Goal: Task Accomplishment & Management: Complete application form

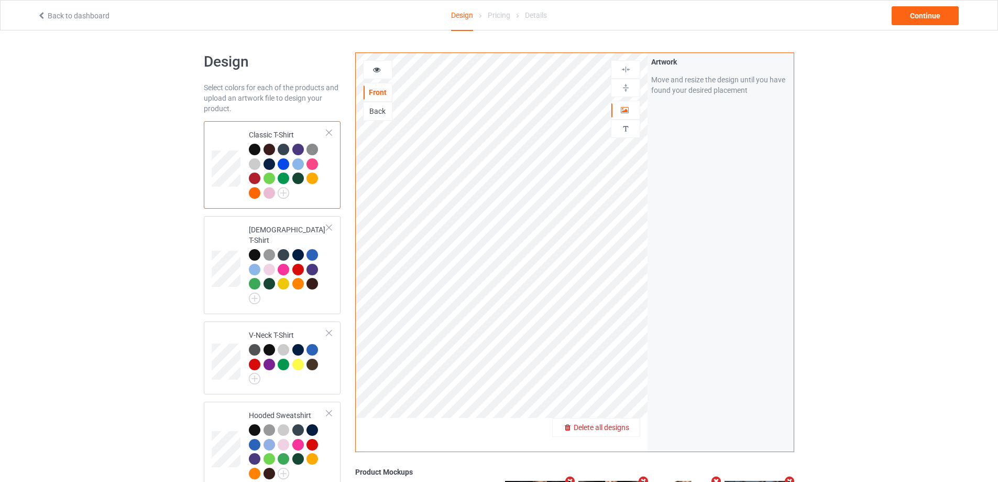
click at [620, 426] on span "Delete all designs" at bounding box center [602, 427] width 56 height 8
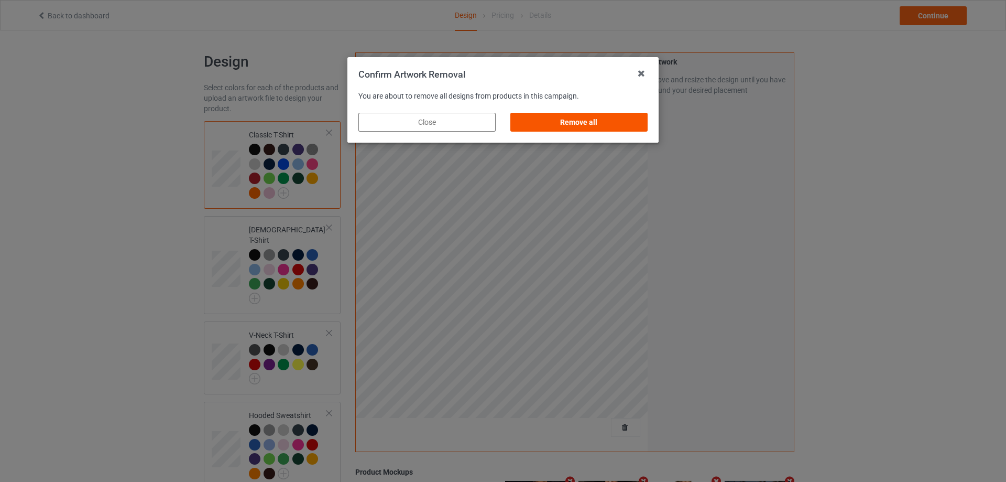
click at [575, 119] on div "Remove all" at bounding box center [578, 122] width 137 height 19
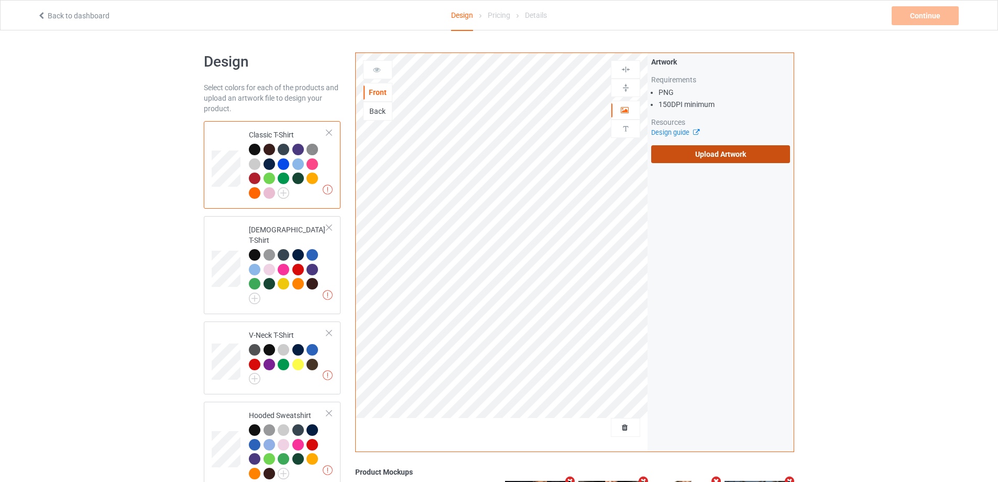
click at [706, 153] on label "Upload Artwork" at bounding box center [720, 154] width 139 height 18
click at [0, 0] on input "Upload Artwork" at bounding box center [0, 0] width 0 height 0
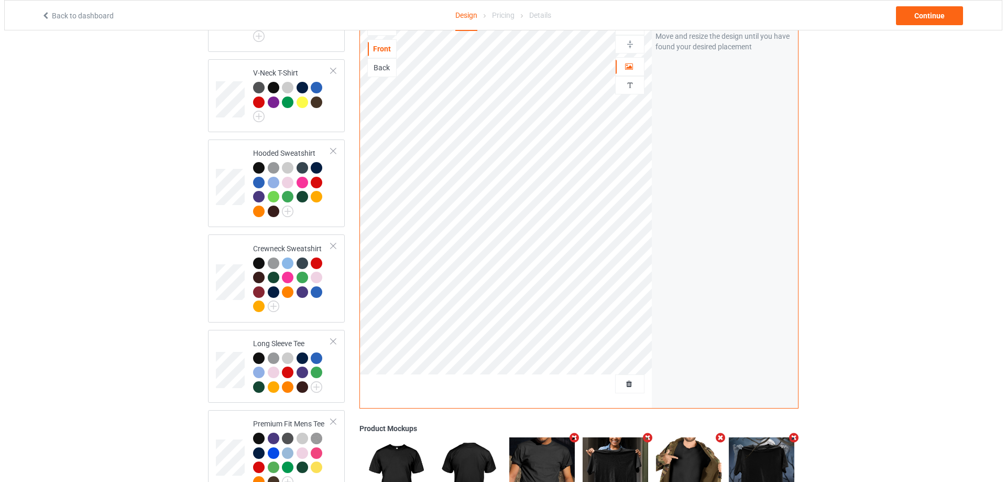
scroll to position [408, 0]
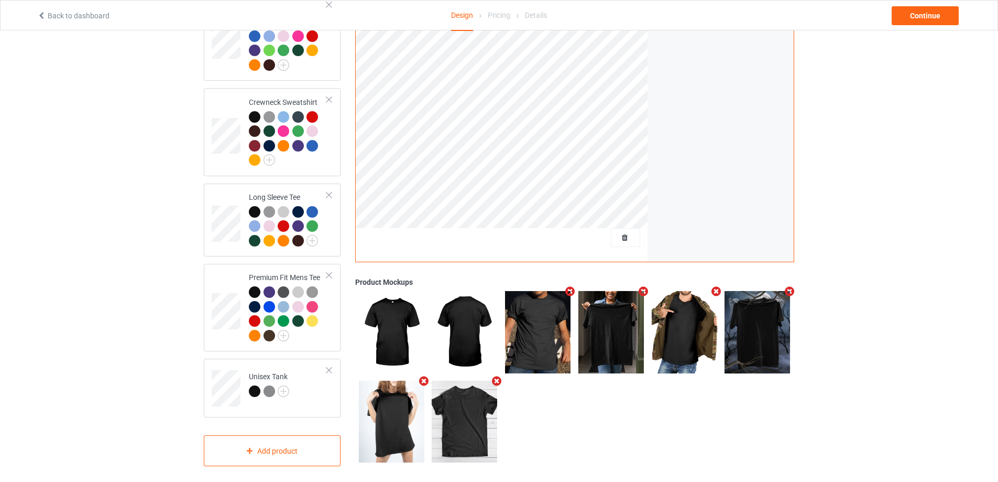
click at [423, 375] on icon "Remove mockup" at bounding box center [423, 380] width 13 height 11
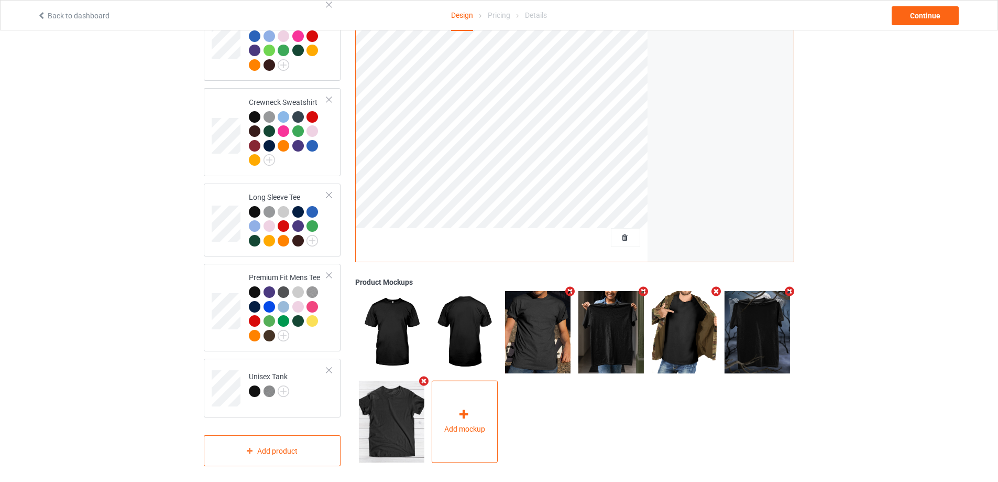
click at [458, 410] on icon at bounding box center [463, 414] width 13 height 11
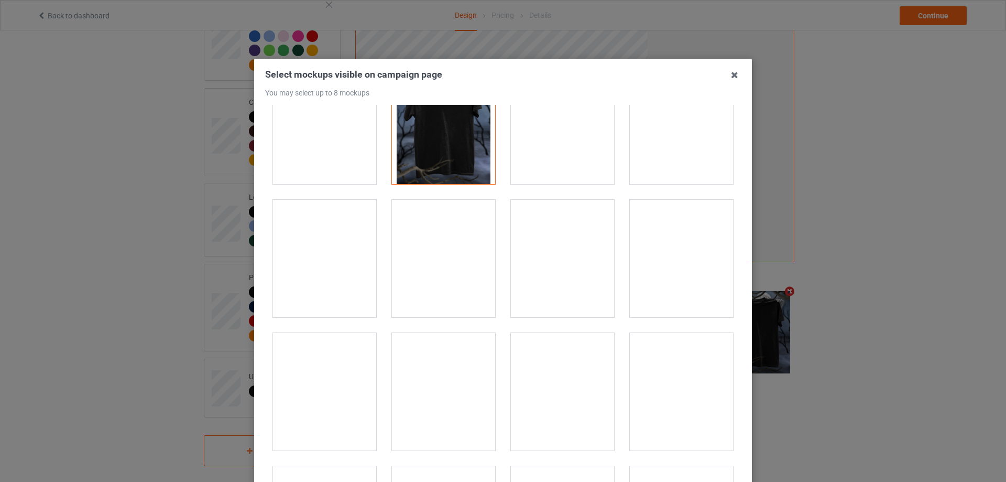
scroll to position [10323, 0]
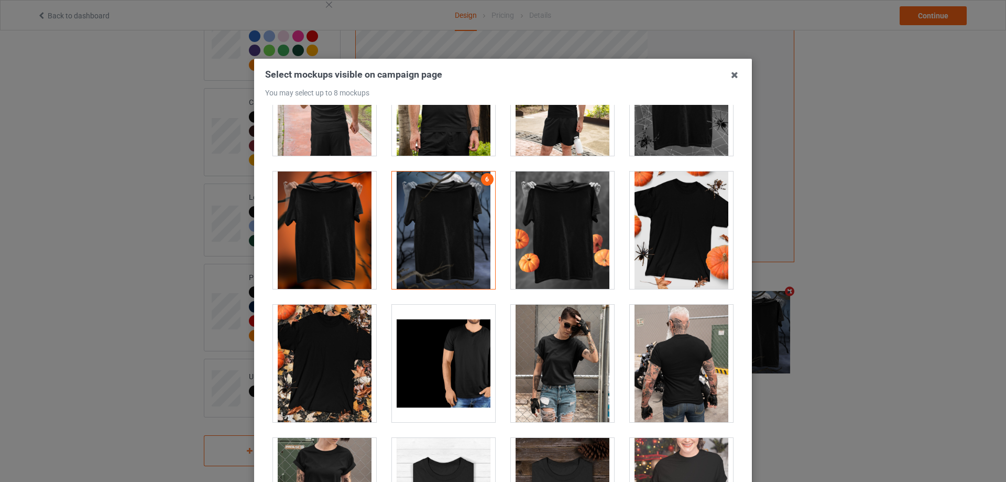
click at [447, 238] on div at bounding box center [443, 229] width 103 height 117
click at [530, 227] on div at bounding box center [562, 229] width 103 height 117
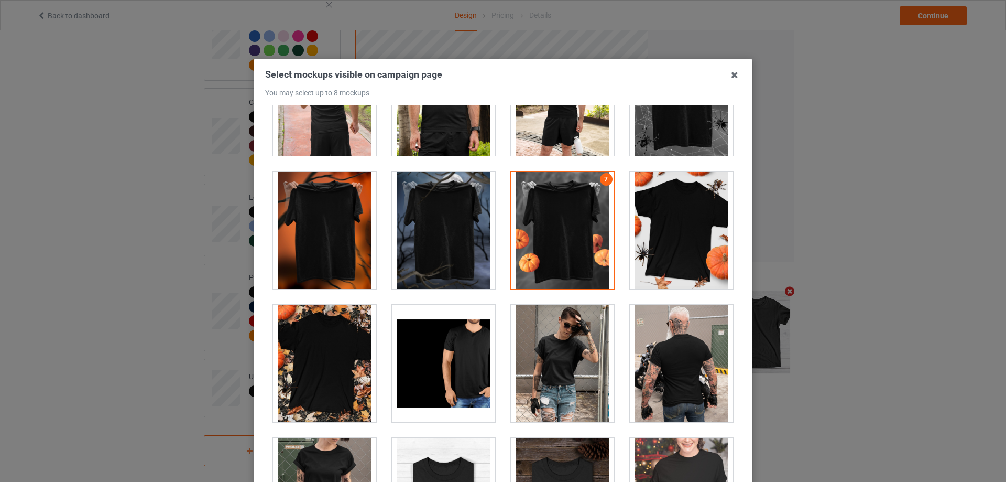
click at [661, 226] on div at bounding box center [681, 229] width 103 height 117
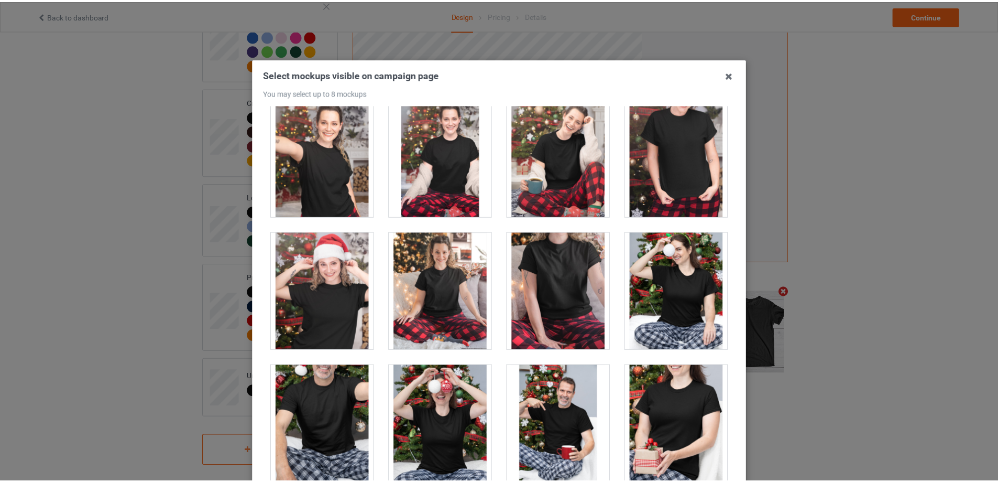
scroll to position [115, 0]
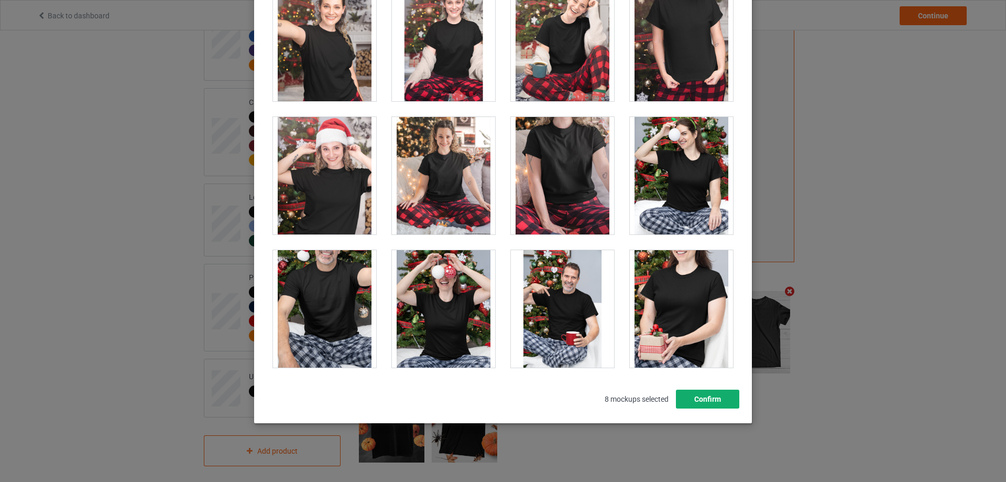
click at [718, 403] on button "Confirm" at bounding box center [707, 398] width 63 height 19
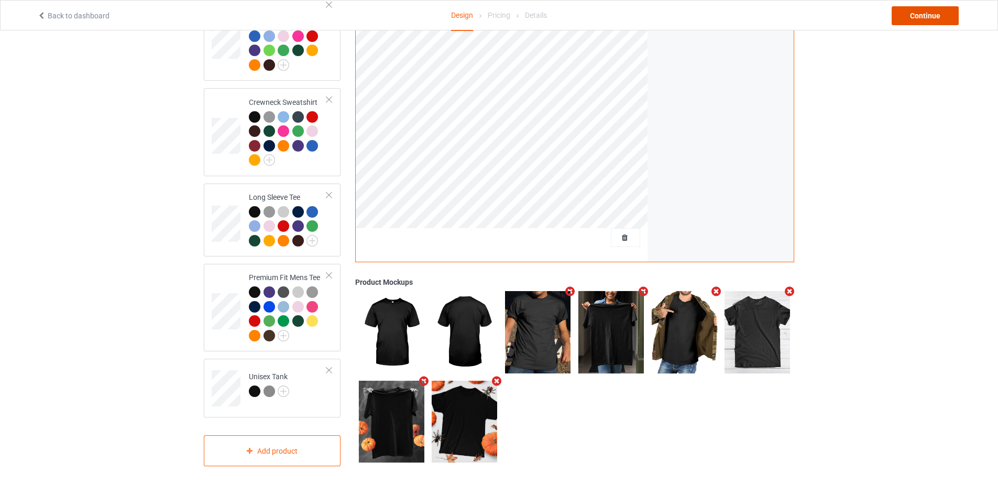
click at [936, 18] on div "Continue" at bounding box center [925, 15] width 67 height 19
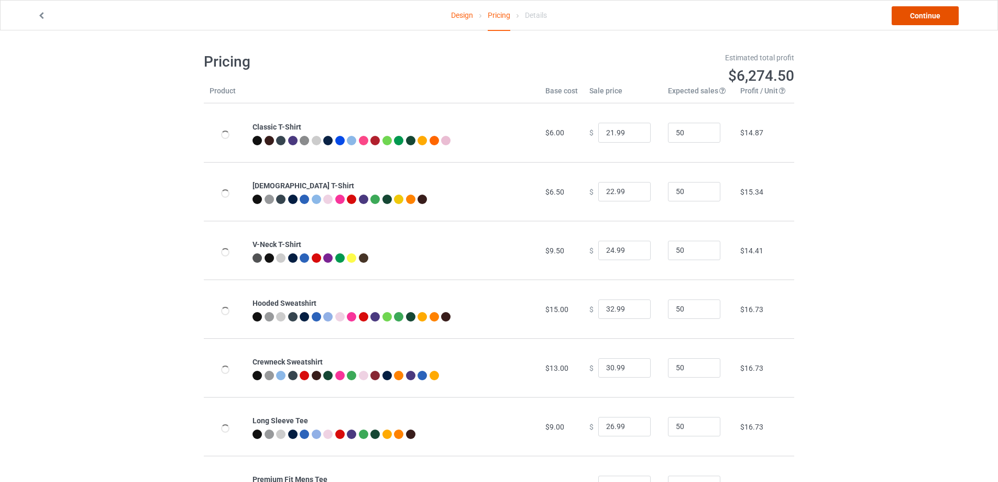
click at [936, 18] on link "Continue" at bounding box center [925, 15] width 67 height 19
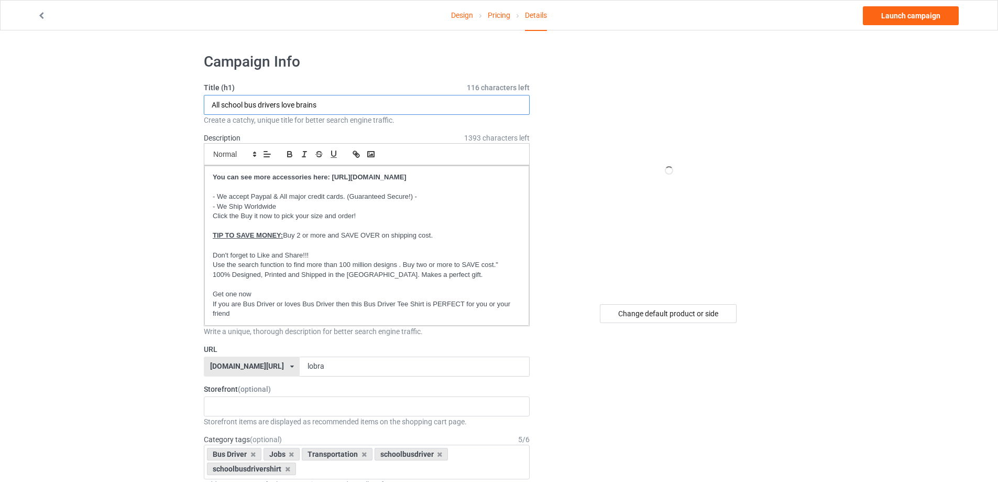
click at [275, 110] on input "All school bus drivers love brains" at bounding box center [367, 105] width 326 height 20
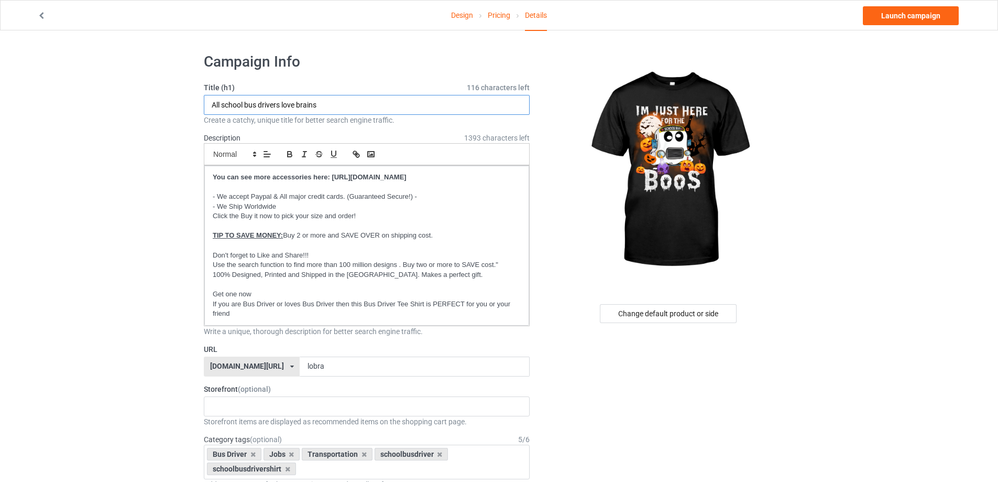
paste input "Im Just Here For The Boo"
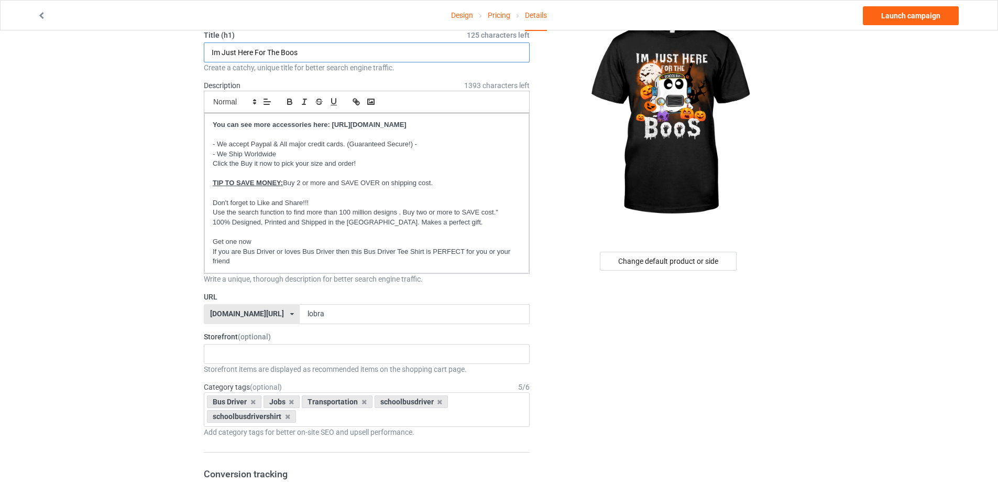
scroll to position [105, 0]
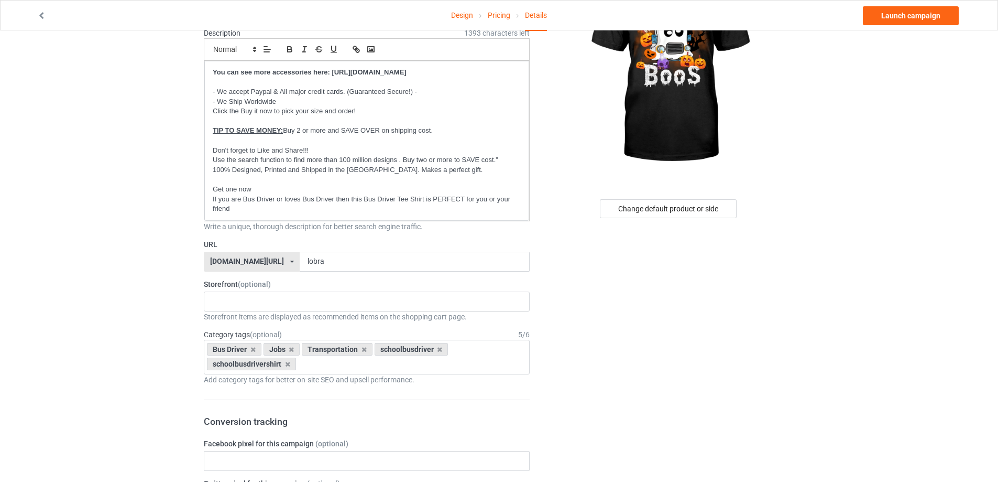
type input "Im Just Here For The Boos"
click at [319, 258] on input "lobra" at bounding box center [415, 262] width 230 height 20
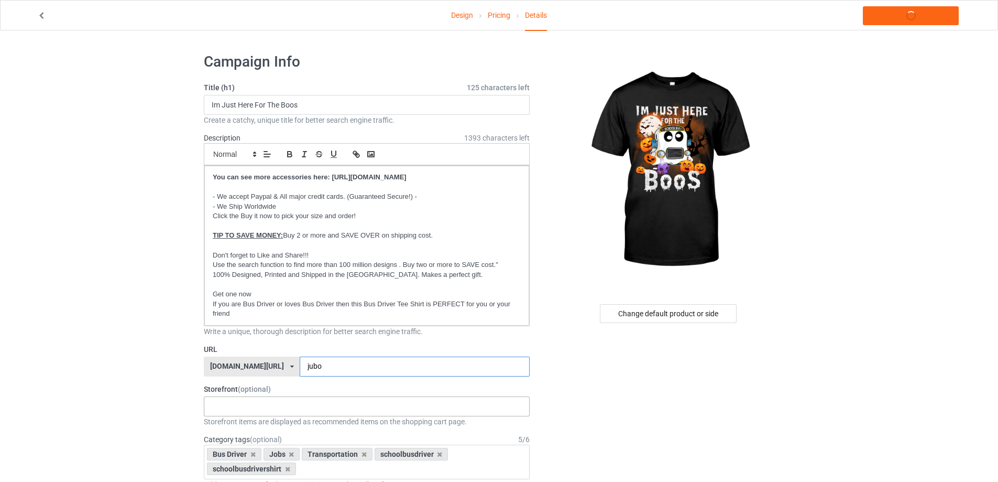
type input "jubo"
click at [270, 410] on div "Loading..." at bounding box center [367, 406] width 326 height 20
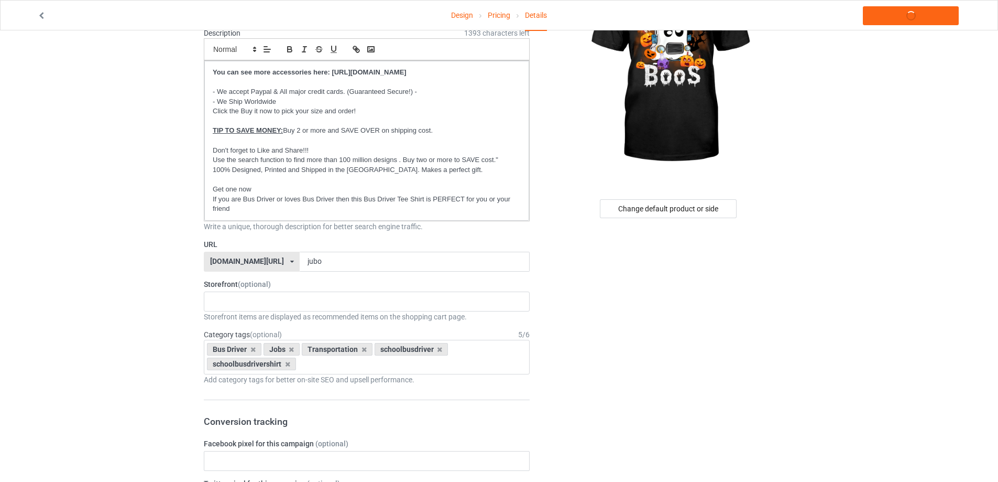
scroll to position [157, 0]
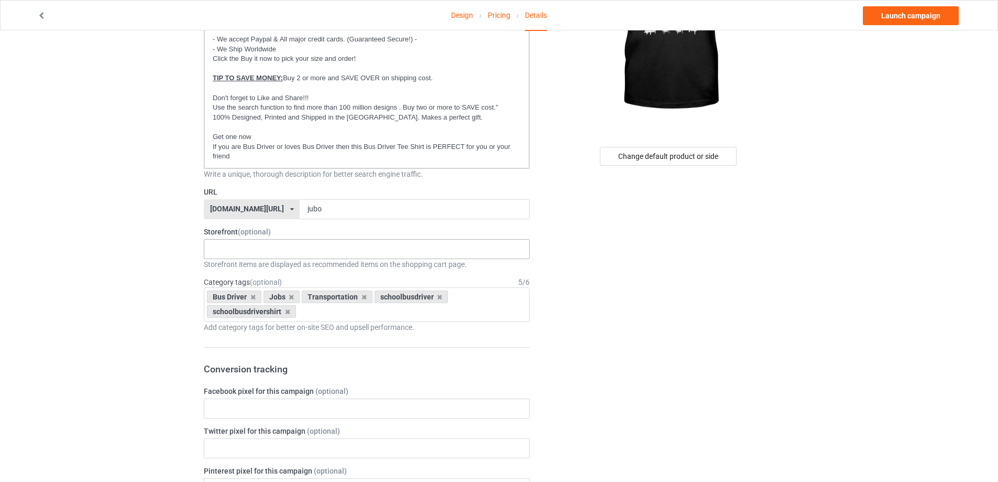
click at [467, 248] on div "Loading..." at bounding box center [367, 249] width 326 height 20
click at [653, 248] on div "Change default product or side" at bounding box center [669, 481] width 265 height 1187
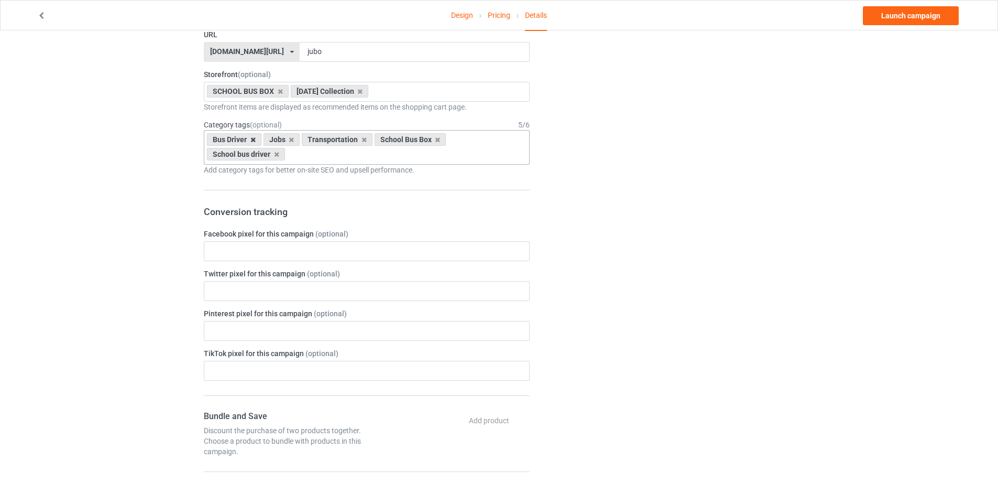
click at [252, 139] on icon at bounding box center [252, 139] width 5 height 7
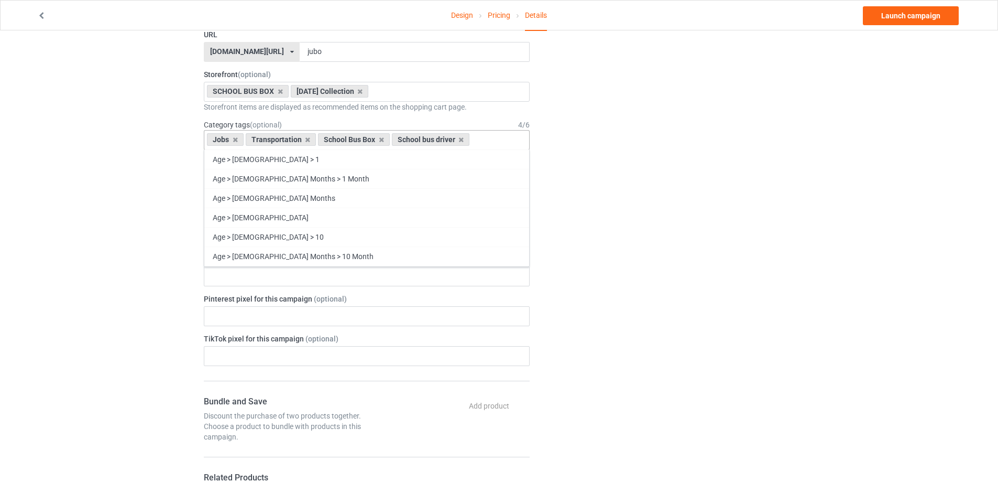
click at [495, 136] on div "Jobs Transportation School Bus Box School bus driver Age > [DEMOGRAPHIC_DATA] >…" at bounding box center [367, 140] width 326 height 20
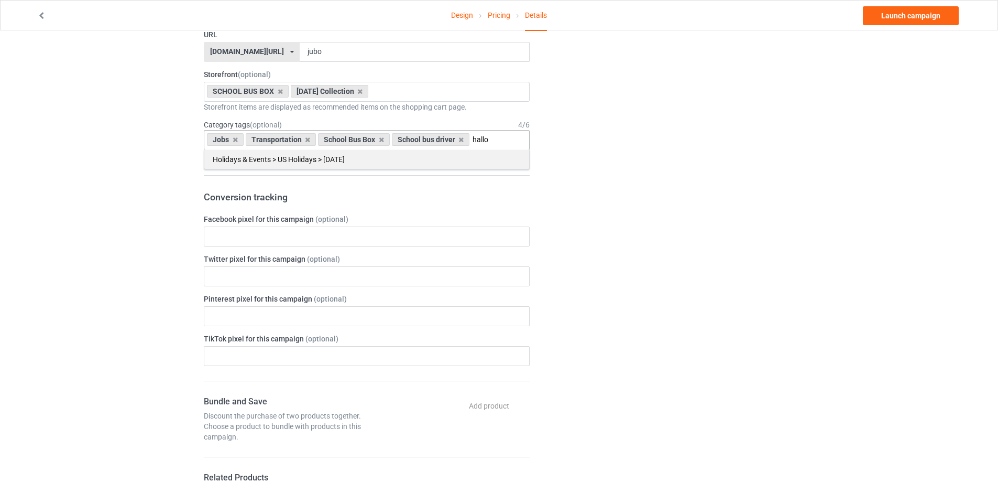
type input "hallo"
click at [455, 161] on div "Holidays & Events > US Holidays > [DATE]" at bounding box center [366, 158] width 325 height 19
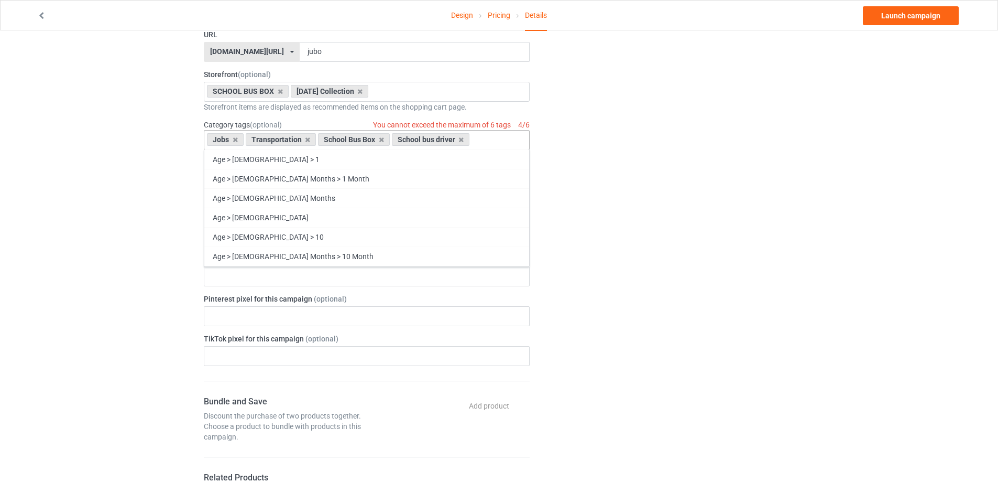
click at [380, 137] on icon at bounding box center [381, 139] width 5 height 7
click at [417, 140] on div "Jobs Transportation School bus driver Age > [DEMOGRAPHIC_DATA] > 1 Age > [DEMOG…" at bounding box center [367, 140] width 326 height 20
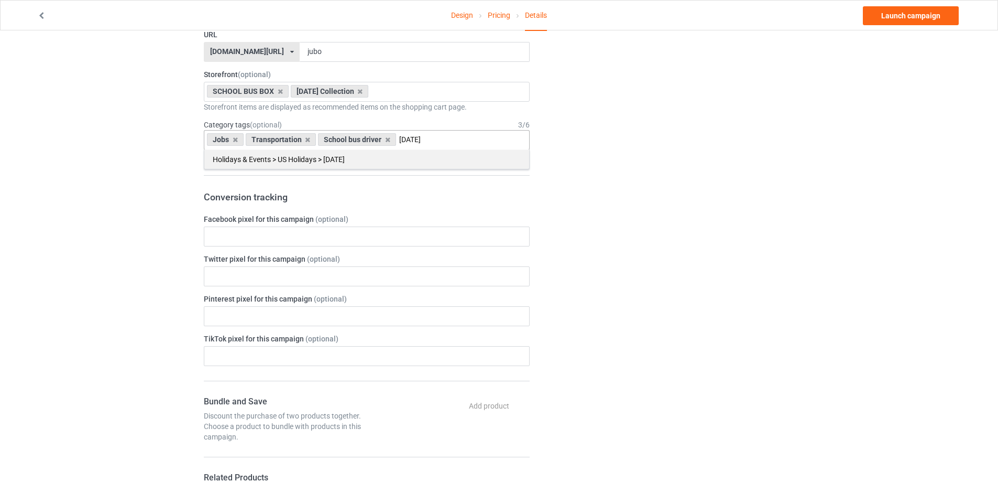
type input "[DATE]"
click at [363, 162] on div "Holidays & Events > US Holidays > [DATE]" at bounding box center [366, 158] width 325 height 19
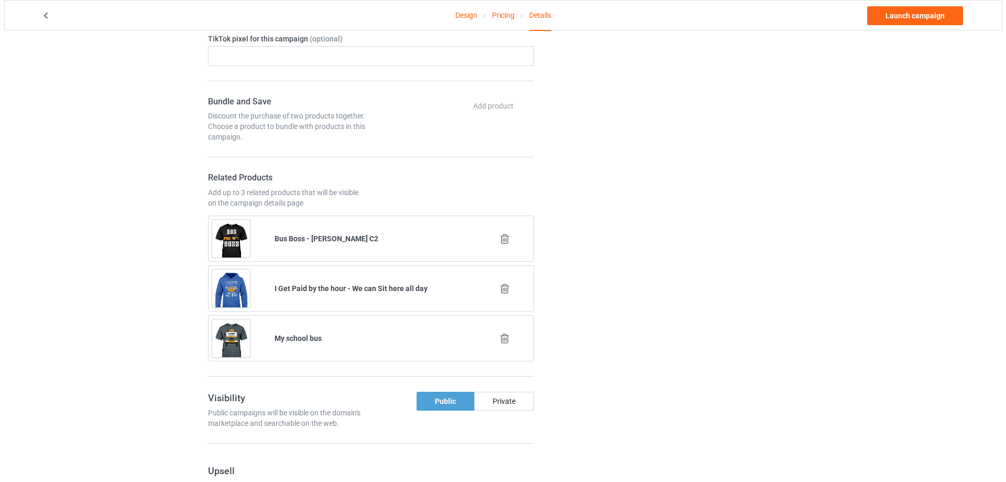
scroll to position [681, 0]
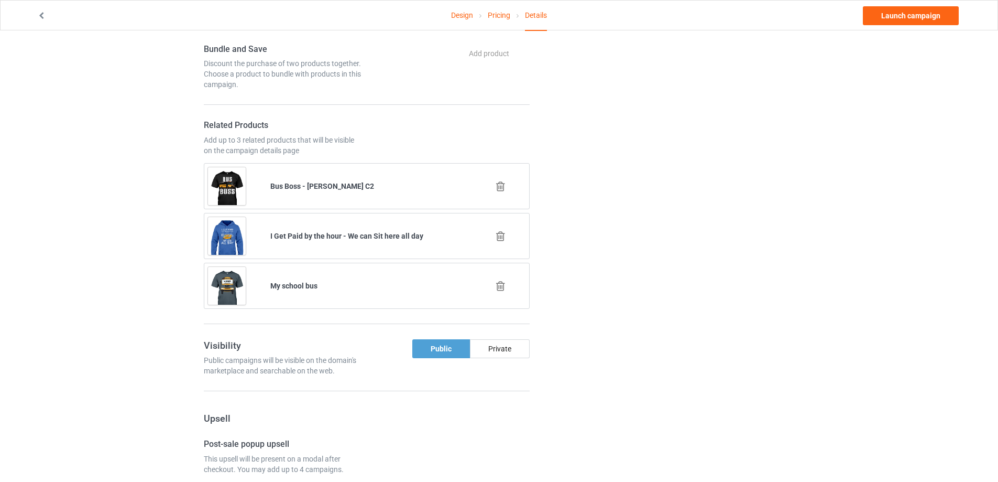
click at [501, 186] on icon at bounding box center [500, 186] width 13 height 11
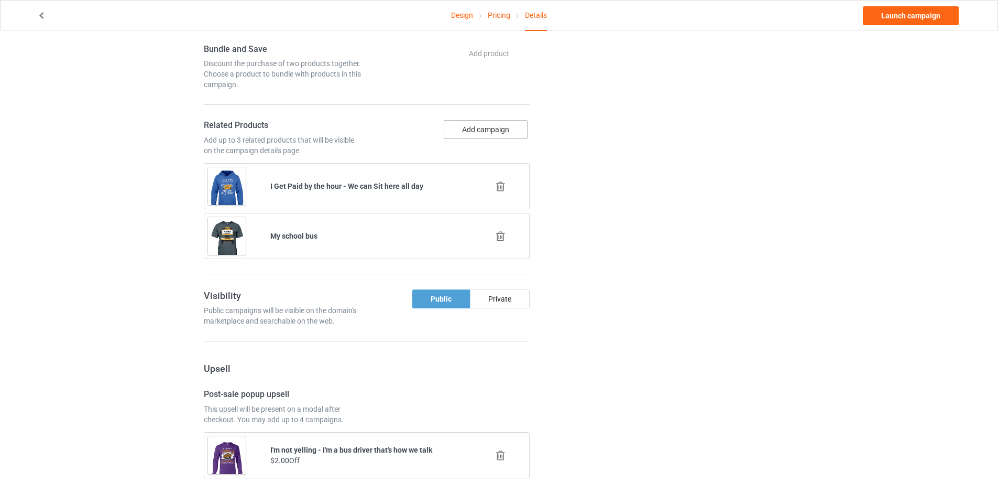
click at [504, 132] on button "Add campaign" at bounding box center [486, 129] width 84 height 19
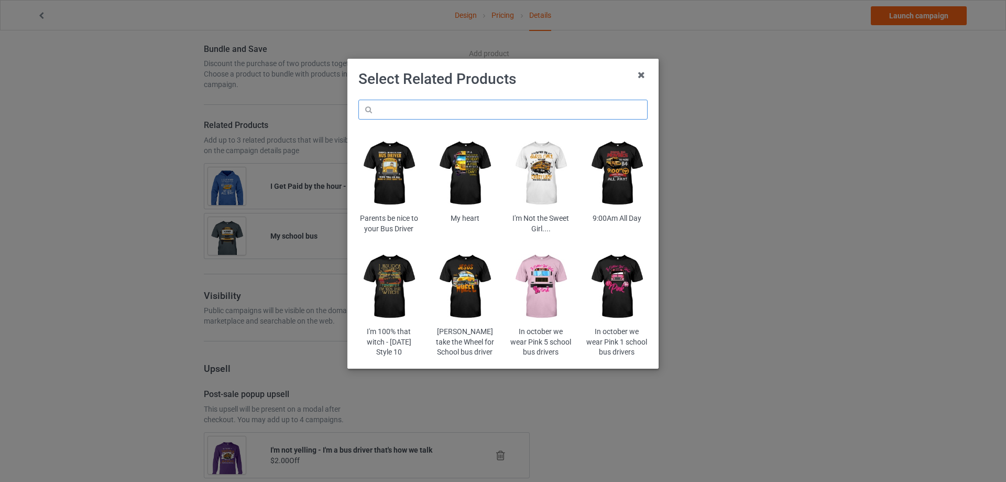
click at [464, 118] on input "text" at bounding box center [502, 110] width 289 height 20
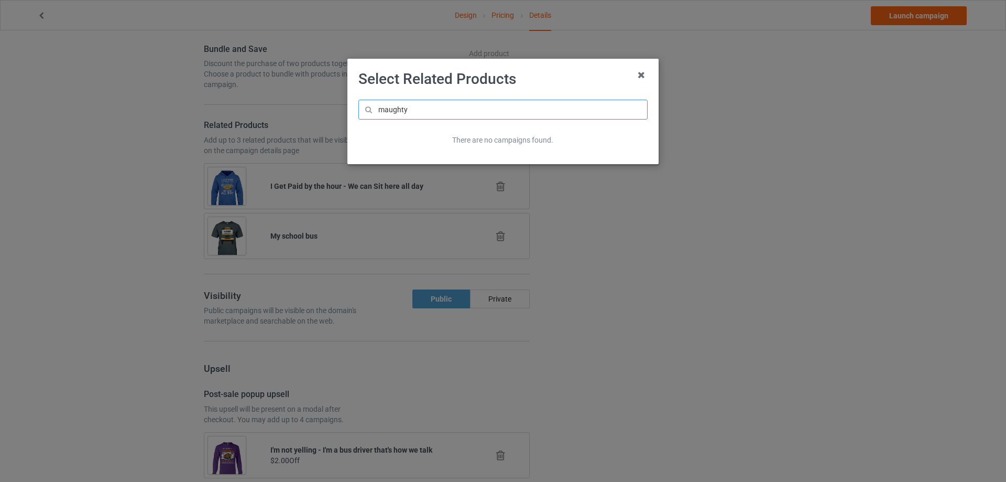
click at [379, 113] on input "maughty" at bounding box center [502, 110] width 289 height 20
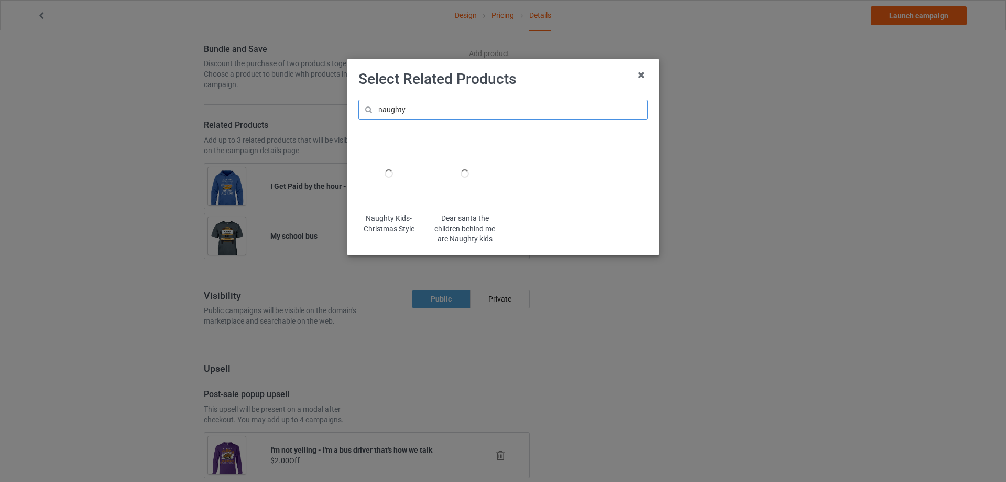
click at [419, 116] on input "naughty" at bounding box center [502, 110] width 289 height 20
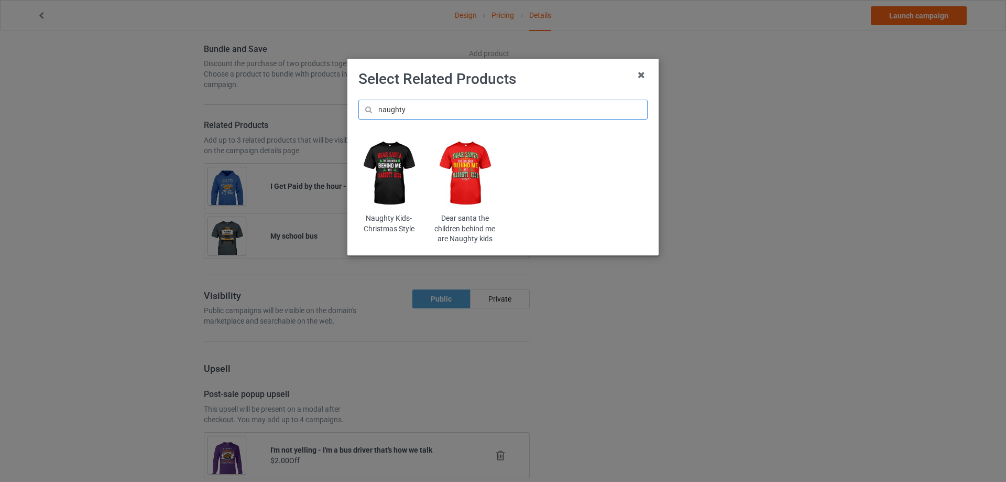
click at [402, 110] on input "naughty" at bounding box center [502, 110] width 289 height 20
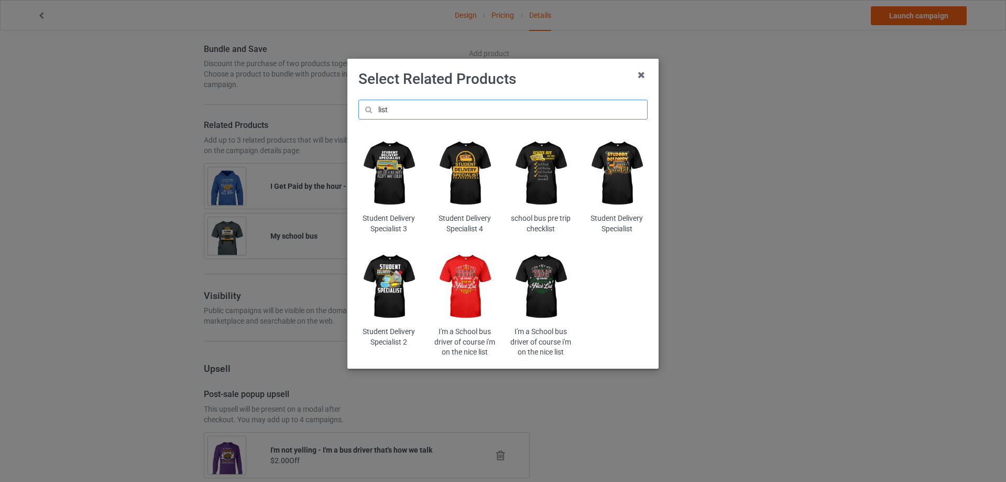
click at [420, 107] on input "list" at bounding box center [502, 110] width 289 height 20
type input "naughty"
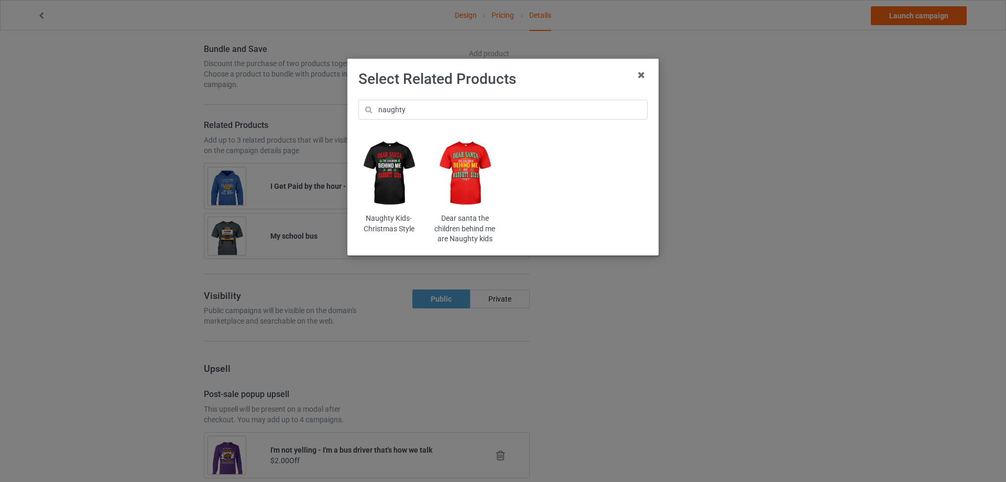
click at [480, 166] on img at bounding box center [464, 173] width 61 height 77
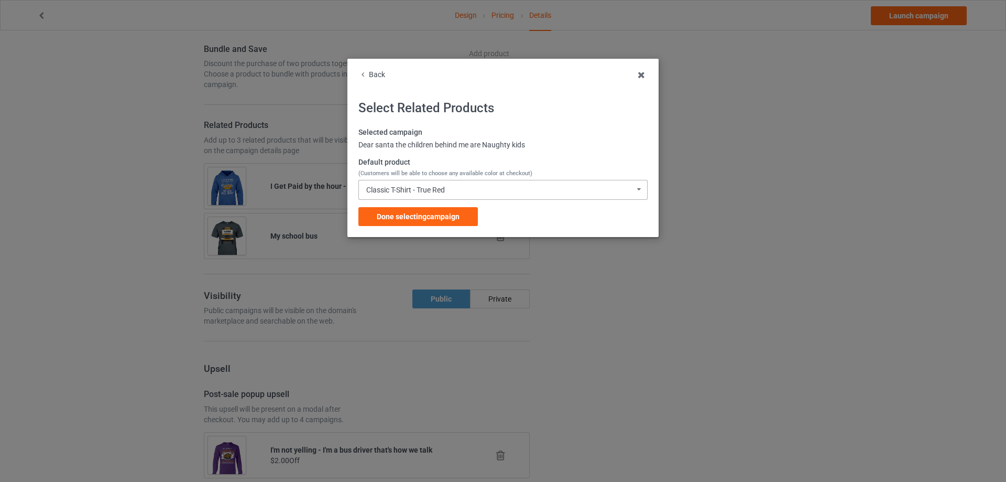
click at [406, 181] on div "Classic T-Shirt - True Red Classic T-Shirt - True Red Classic T-Shirt - Black C…" at bounding box center [502, 190] width 289 height 20
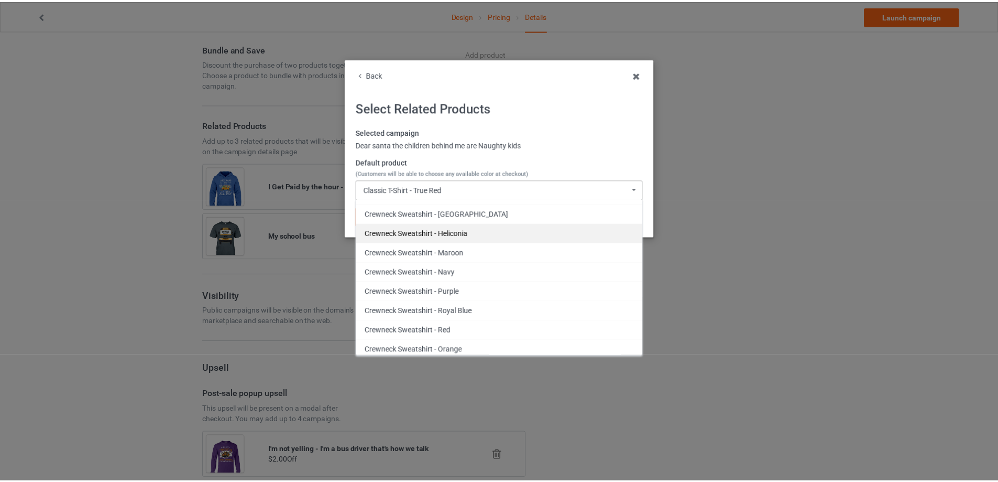
scroll to position [1153, 0]
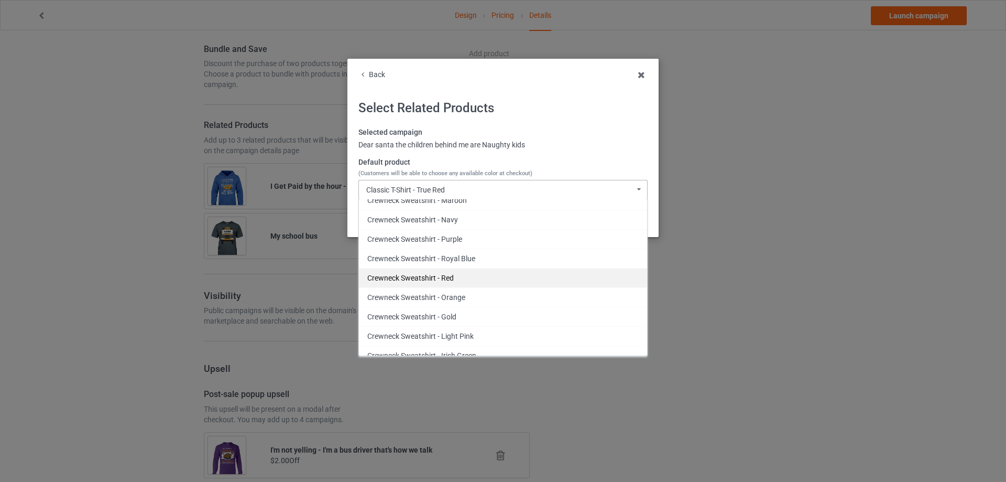
click at [495, 281] on div "Crewneck Sweatshirt - Red" at bounding box center [503, 277] width 288 height 19
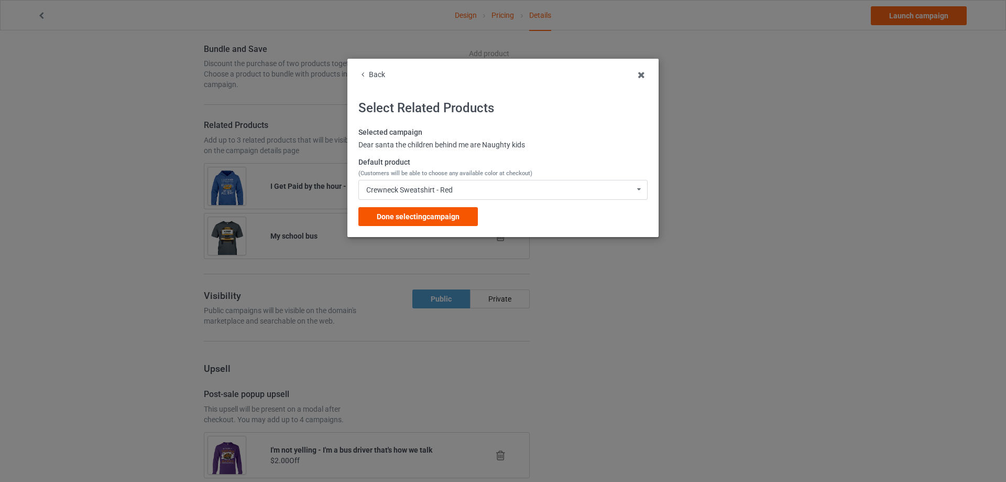
click at [428, 214] on span "Done selecting campaign" at bounding box center [418, 216] width 83 height 8
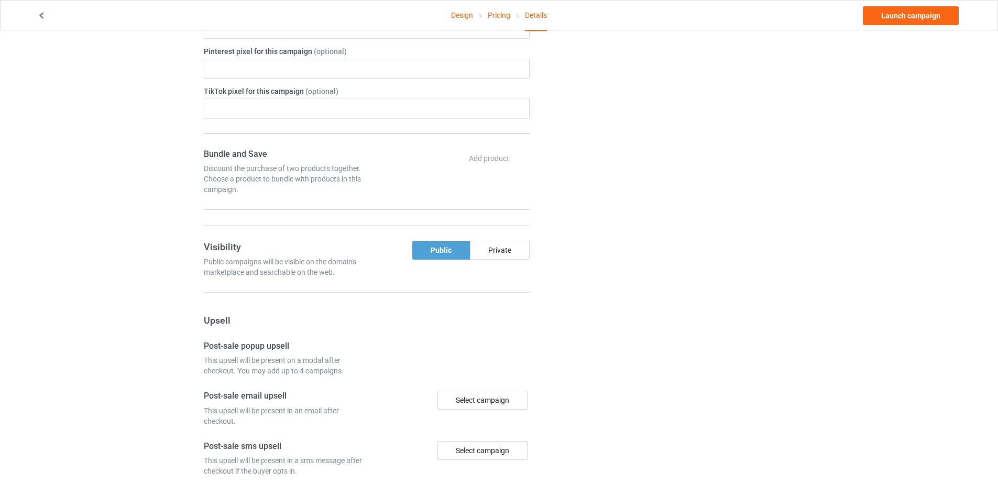
scroll to position [715, 0]
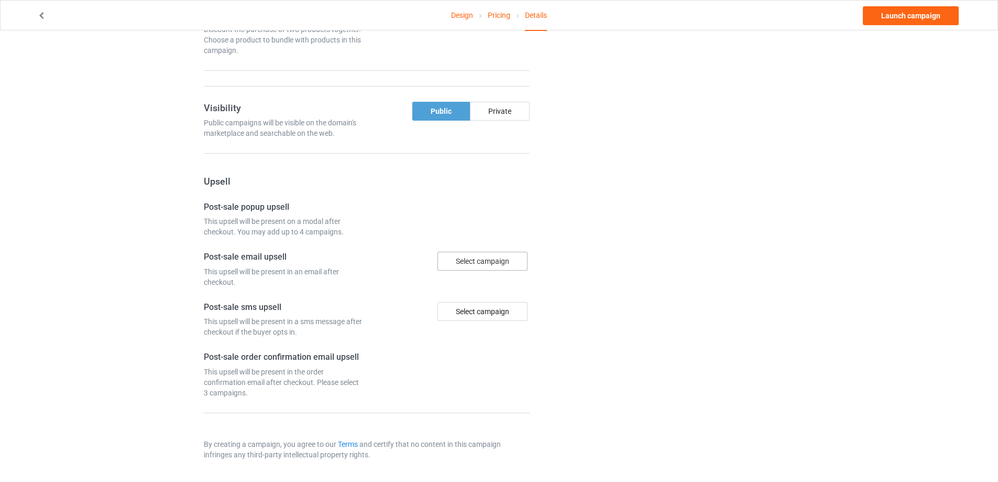
click at [485, 264] on div "Select campaign" at bounding box center [483, 261] width 90 height 19
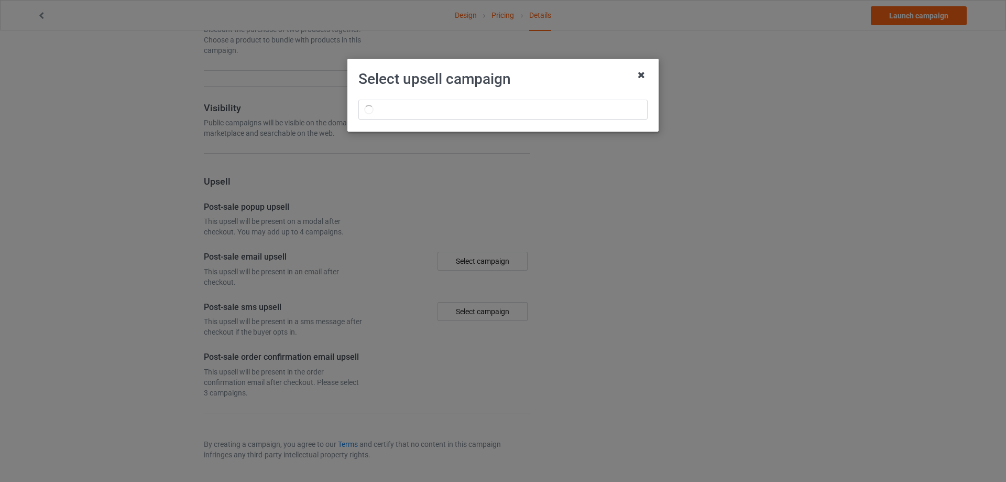
click at [638, 75] on icon at bounding box center [641, 75] width 17 height 17
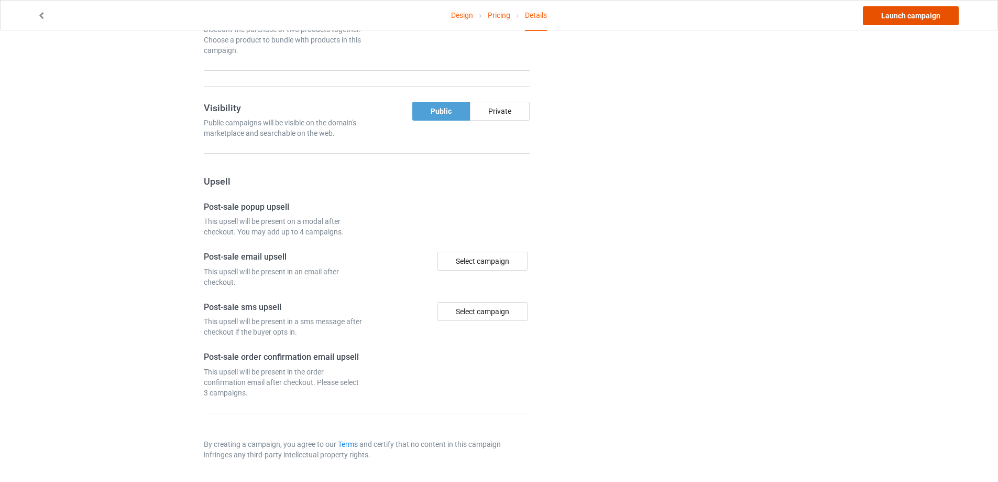
click at [892, 17] on link "Launch campaign" at bounding box center [911, 15] width 96 height 19
